Goal: Task Accomplishment & Management: Complete application form

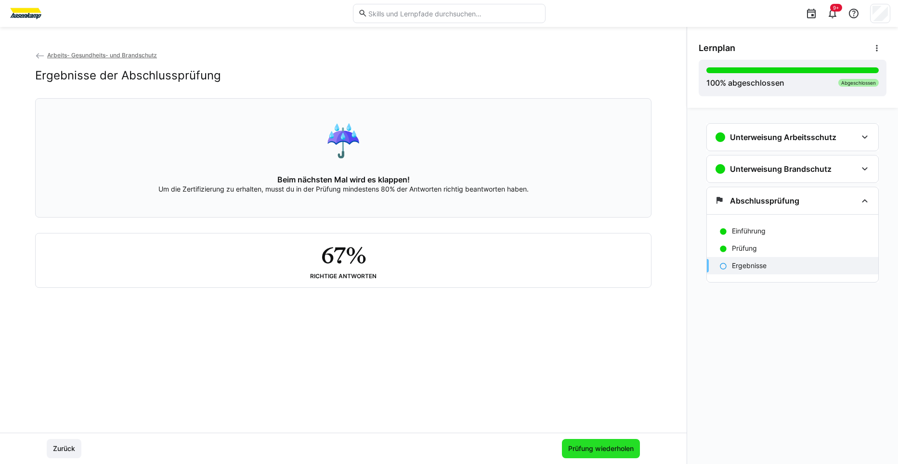
click at [621, 446] on span "Prüfung wiederholen" at bounding box center [600, 449] width 68 height 10
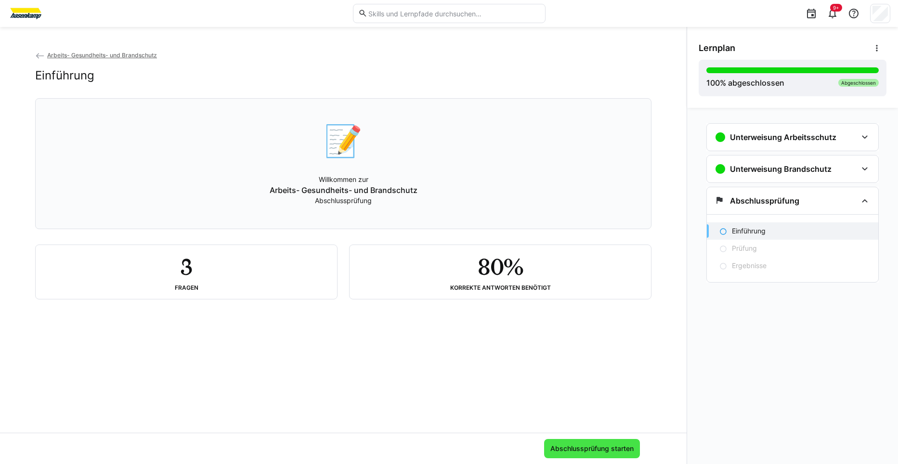
click at [574, 448] on span "Abschlussprüfung starten" at bounding box center [592, 449] width 86 height 10
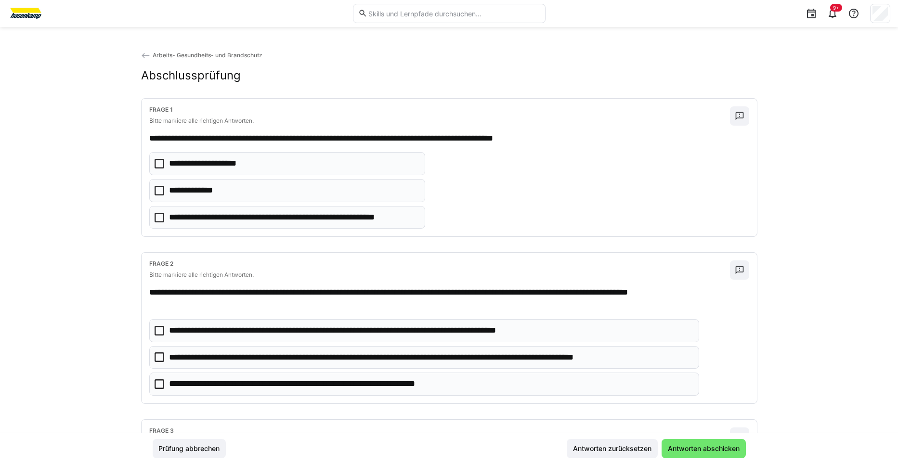
click at [160, 165] on icon at bounding box center [159, 164] width 10 height 10
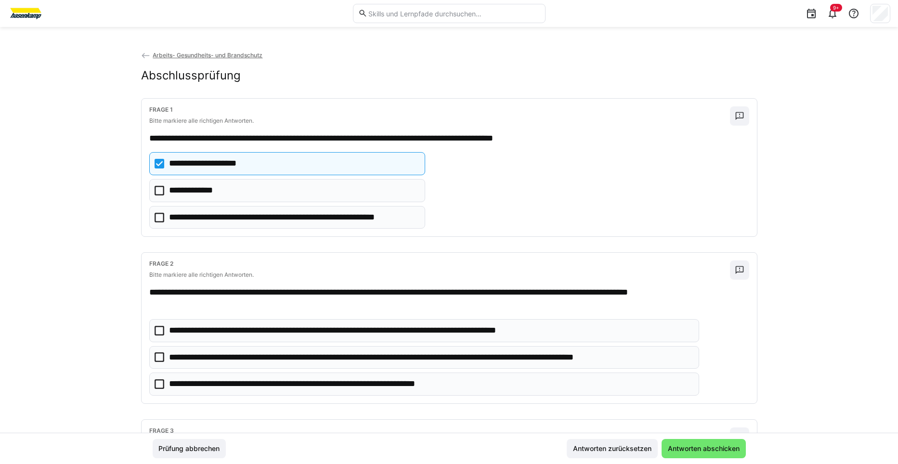
click at [158, 191] on icon at bounding box center [159, 191] width 10 height 10
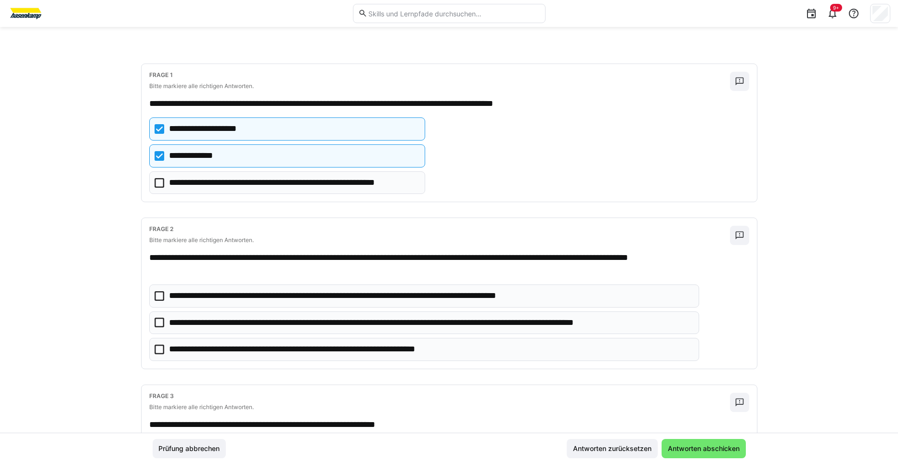
scroll to position [96, 0]
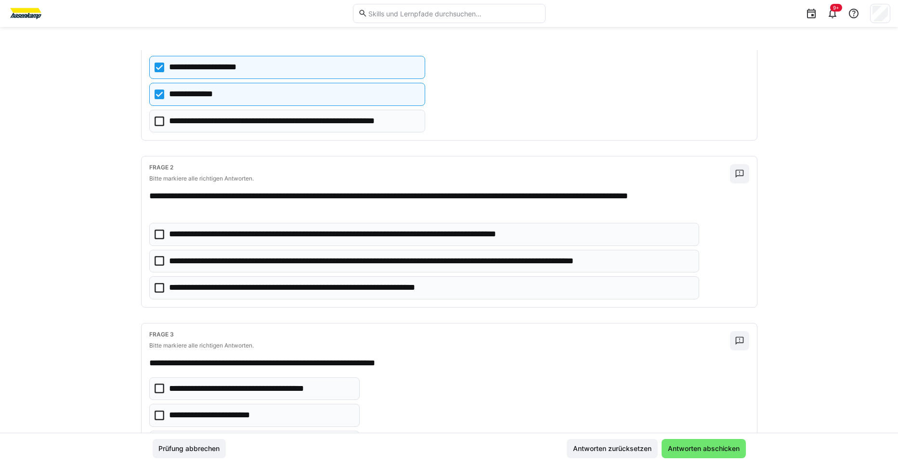
click at [161, 261] on icon at bounding box center [159, 261] width 10 height 10
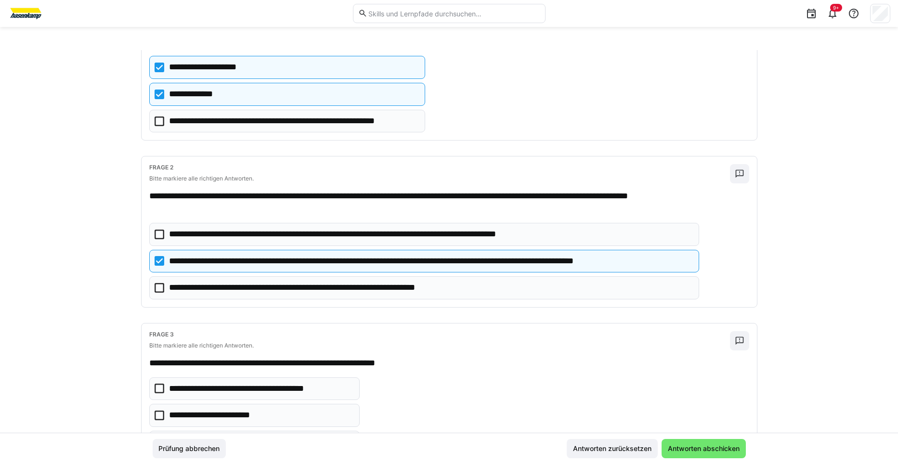
click at [157, 288] on icon at bounding box center [159, 288] width 10 height 10
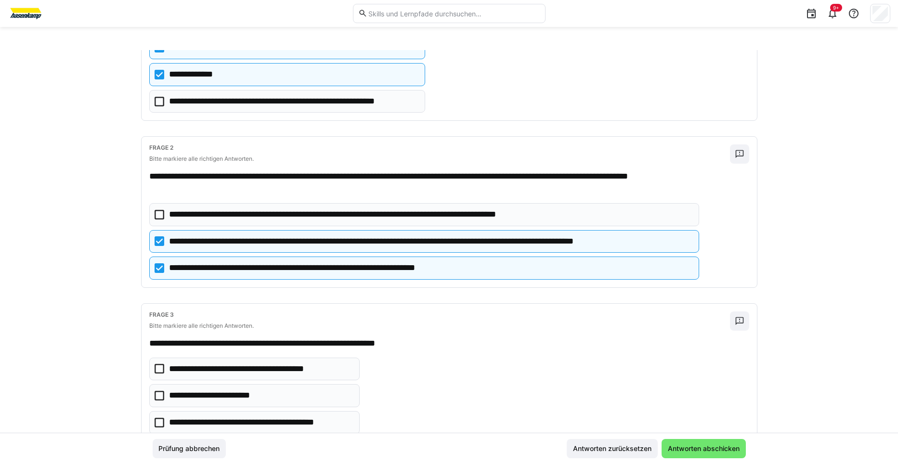
scroll to position [149, 0]
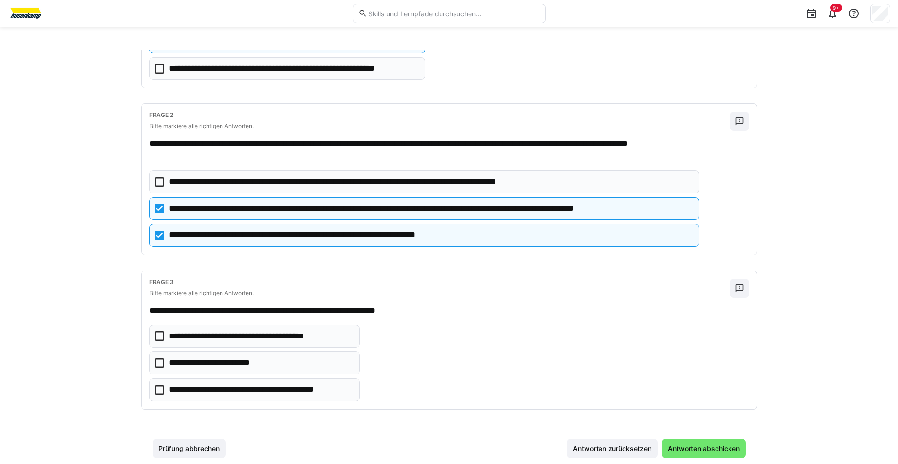
click at [158, 388] on icon at bounding box center [159, 390] width 10 height 10
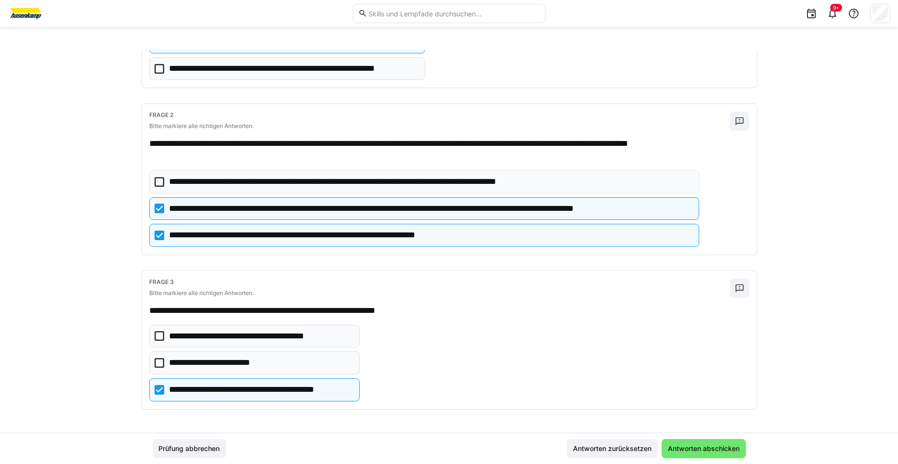
click at [156, 336] on icon at bounding box center [159, 336] width 10 height 10
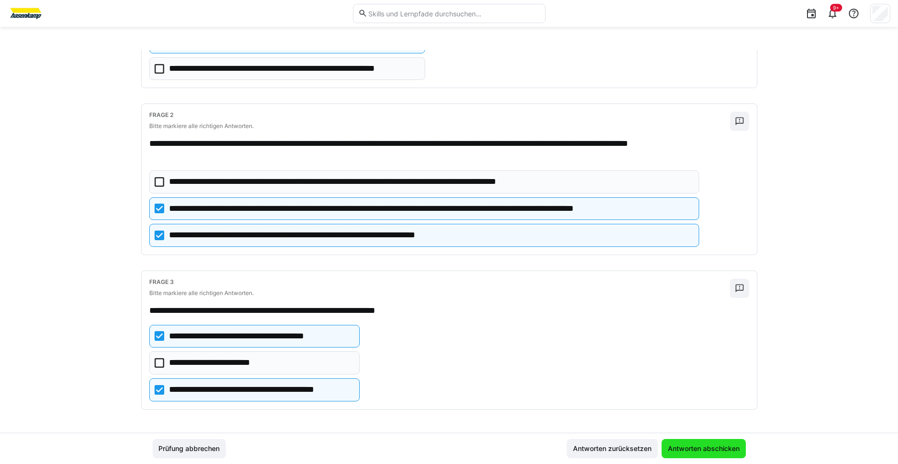
click at [687, 452] on span "Antworten abschicken" at bounding box center [703, 449] width 75 height 10
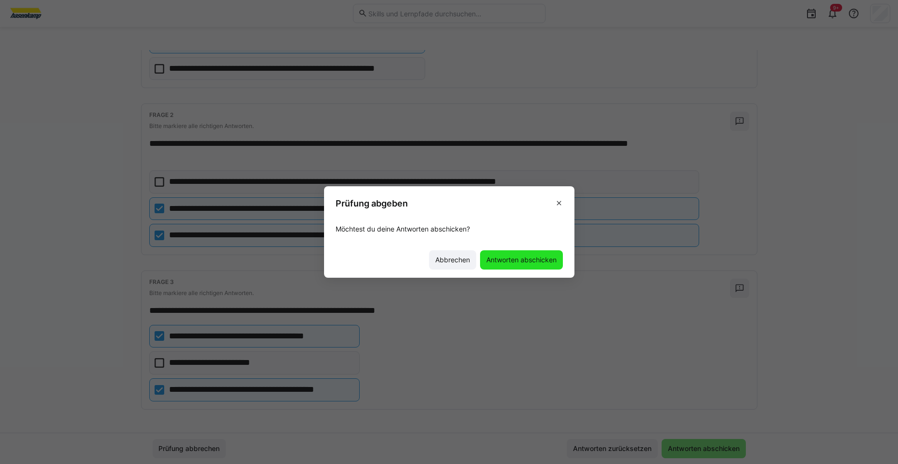
click at [532, 264] on span "Antworten abschicken" at bounding box center [521, 260] width 73 height 10
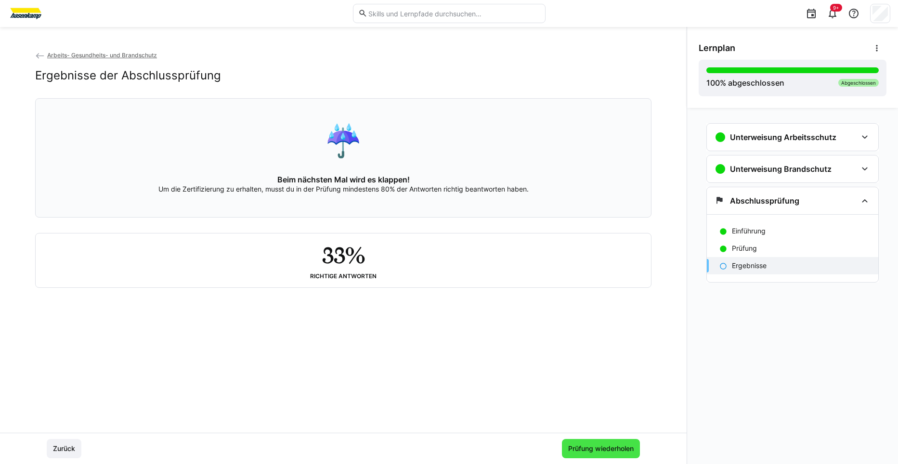
click at [628, 451] on span "Prüfung wiederholen" at bounding box center [600, 449] width 68 height 10
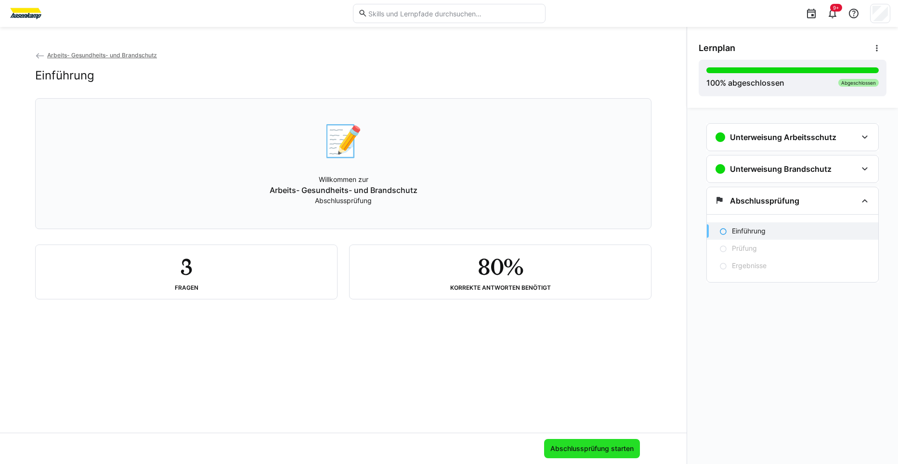
click at [594, 447] on span "Abschlussprüfung starten" at bounding box center [592, 449] width 86 height 10
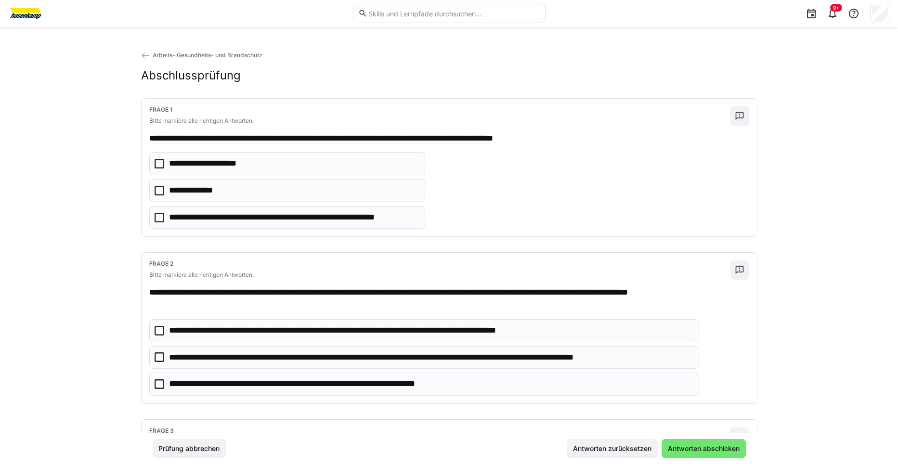
click at [154, 193] on icon at bounding box center [159, 191] width 10 height 10
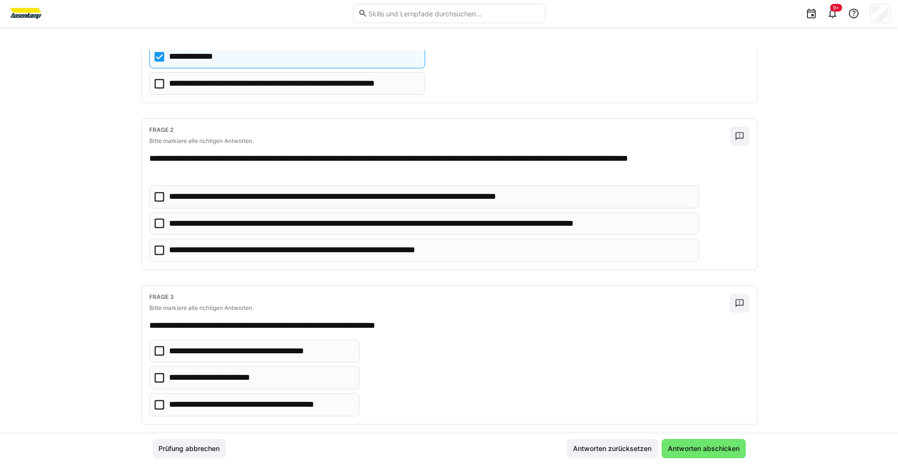
scroll to position [144, 0]
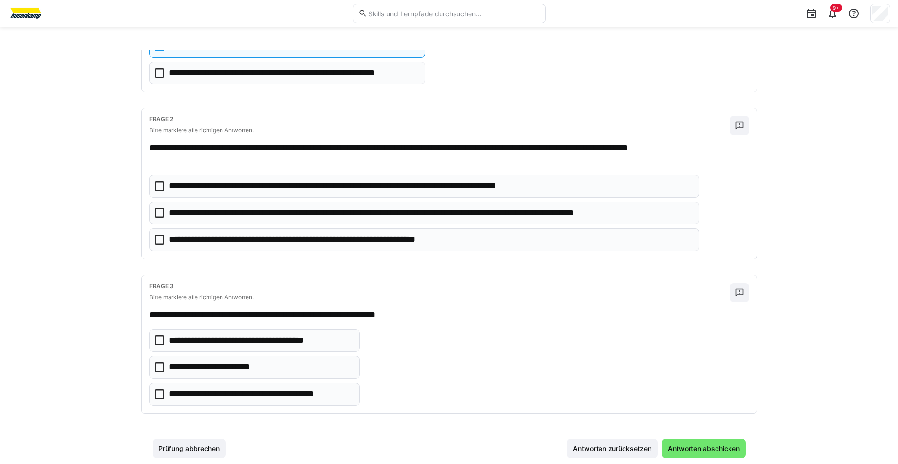
click at [154, 392] on icon at bounding box center [159, 394] width 10 height 10
click at [155, 214] on icon at bounding box center [159, 213] width 10 height 10
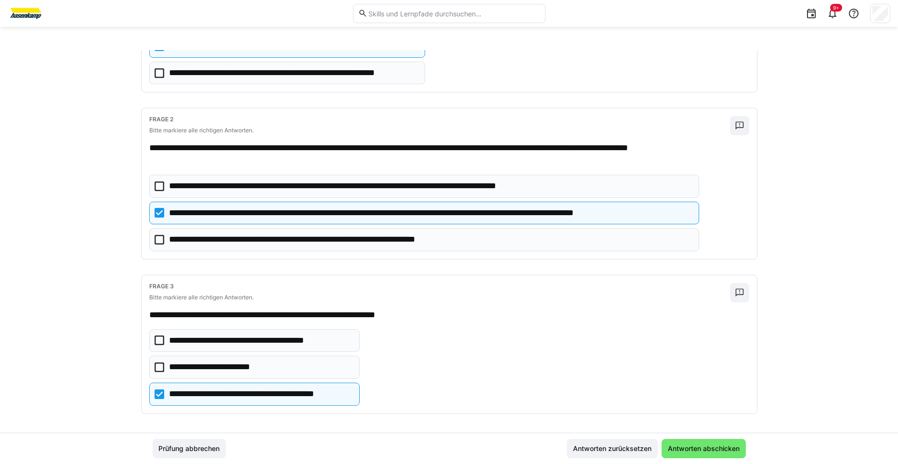
click at [157, 236] on icon at bounding box center [159, 240] width 10 height 10
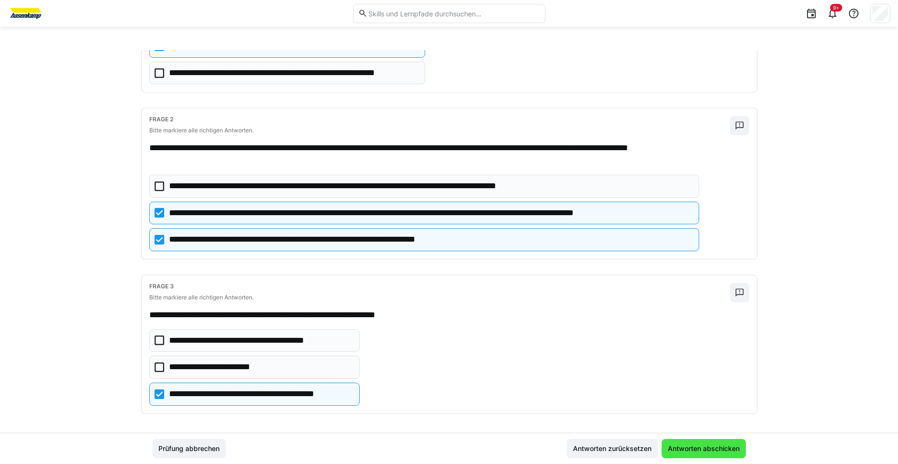
click at [690, 449] on span "Antworten abschicken" at bounding box center [703, 449] width 75 height 10
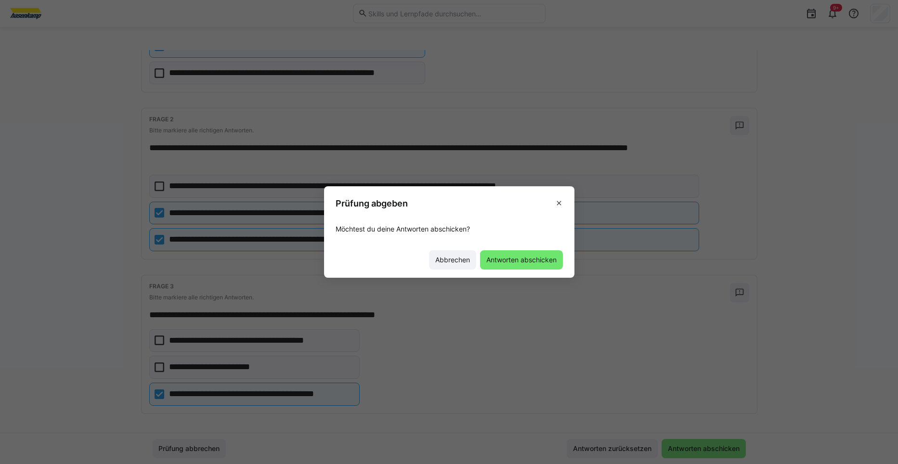
click at [508, 260] on span "Antworten abschicken" at bounding box center [521, 260] width 73 height 10
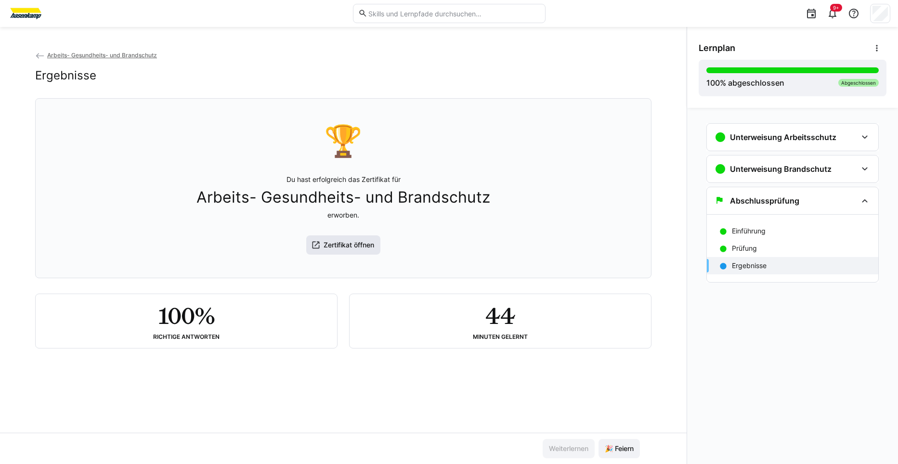
click at [359, 248] on span "Zertifikat öffnen" at bounding box center [348, 245] width 53 height 10
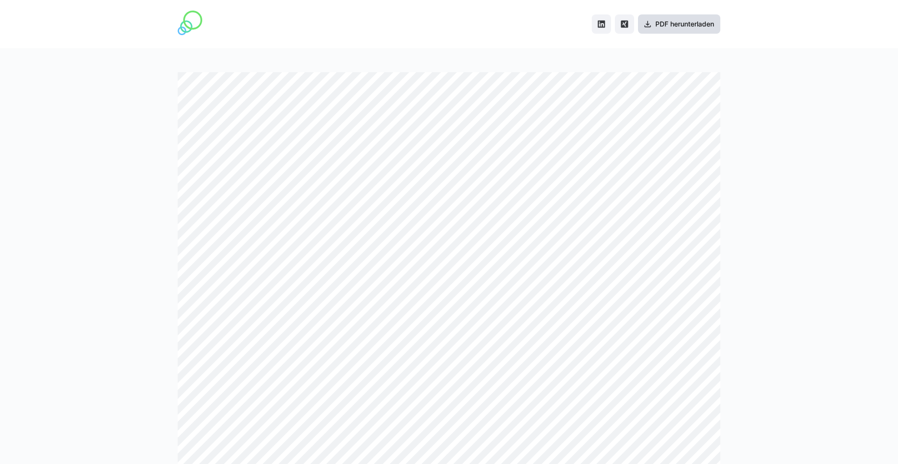
click at [680, 29] on span "PDF herunterladen" at bounding box center [679, 23] width 82 height 19
